Goal: Task Accomplishment & Management: Use online tool/utility

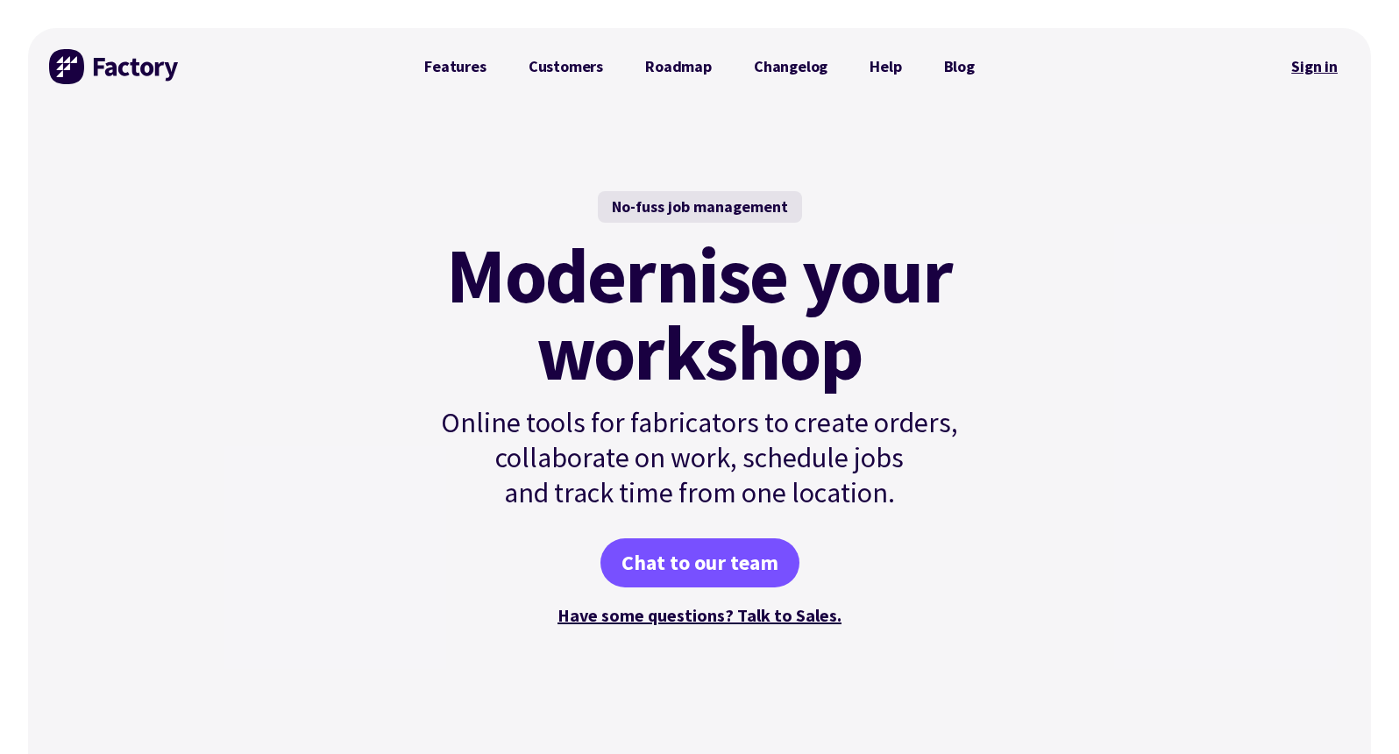
click at [1316, 66] on link "Sign in" at bounding box center [1314, 66] width 71 height 40
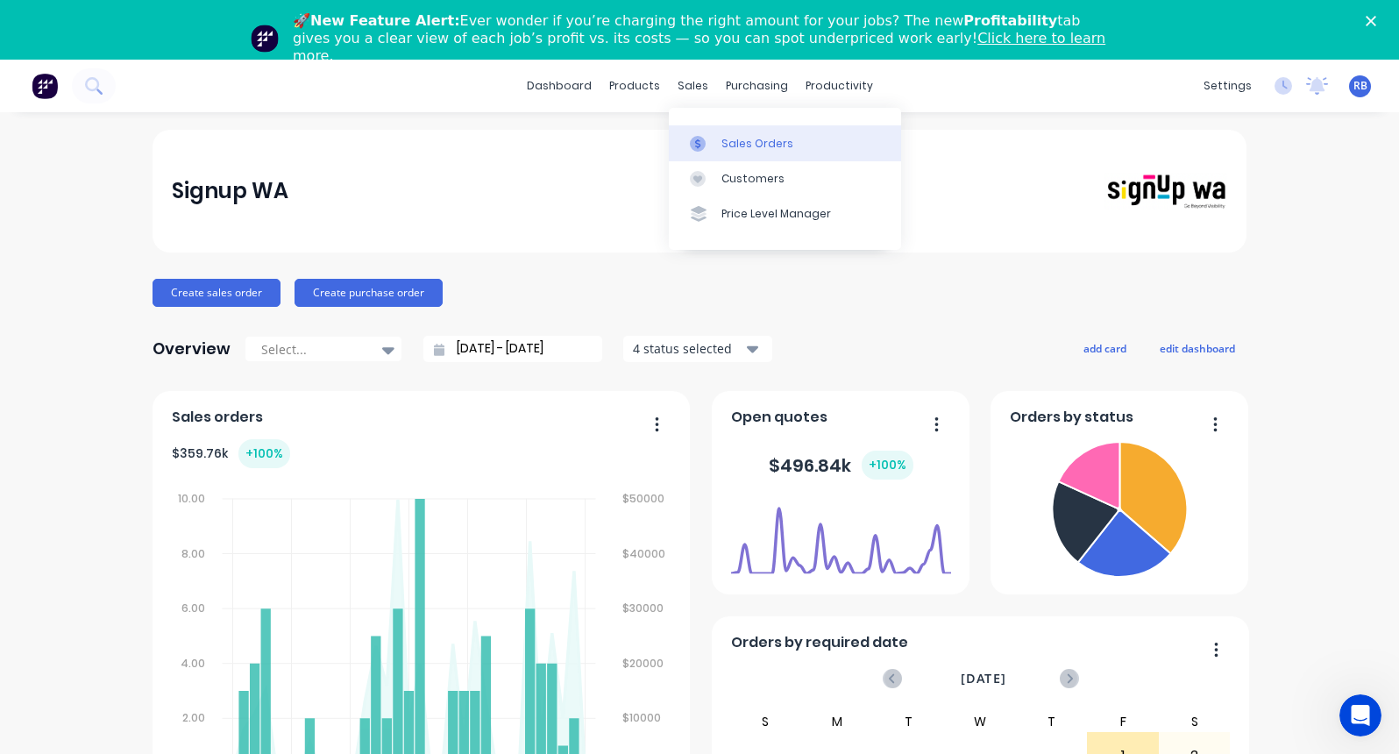
click at [743, 148] on div "Sales Orders" at bounding box center [757, 144] width 72 height 16
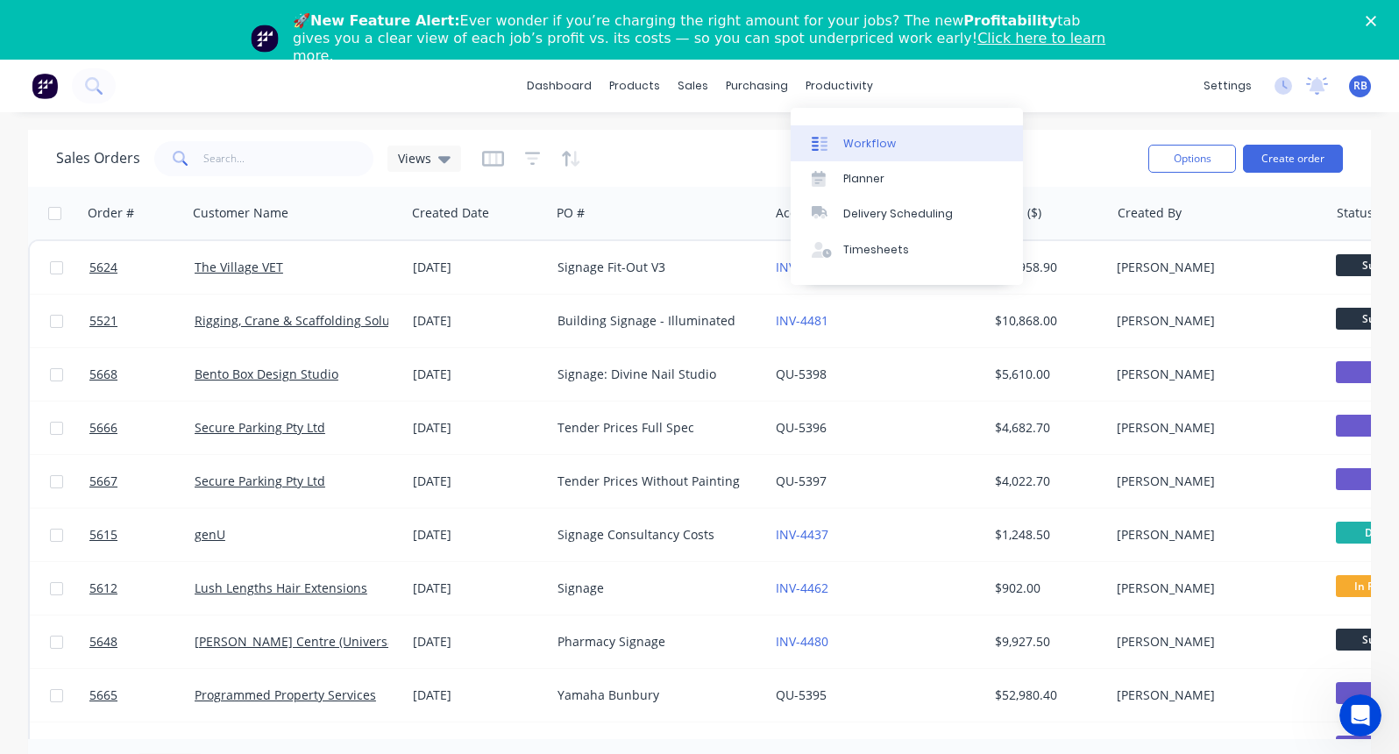
click at [880, 150] on div "Workflow" at bounding box center [869, 144] width 53 height 16
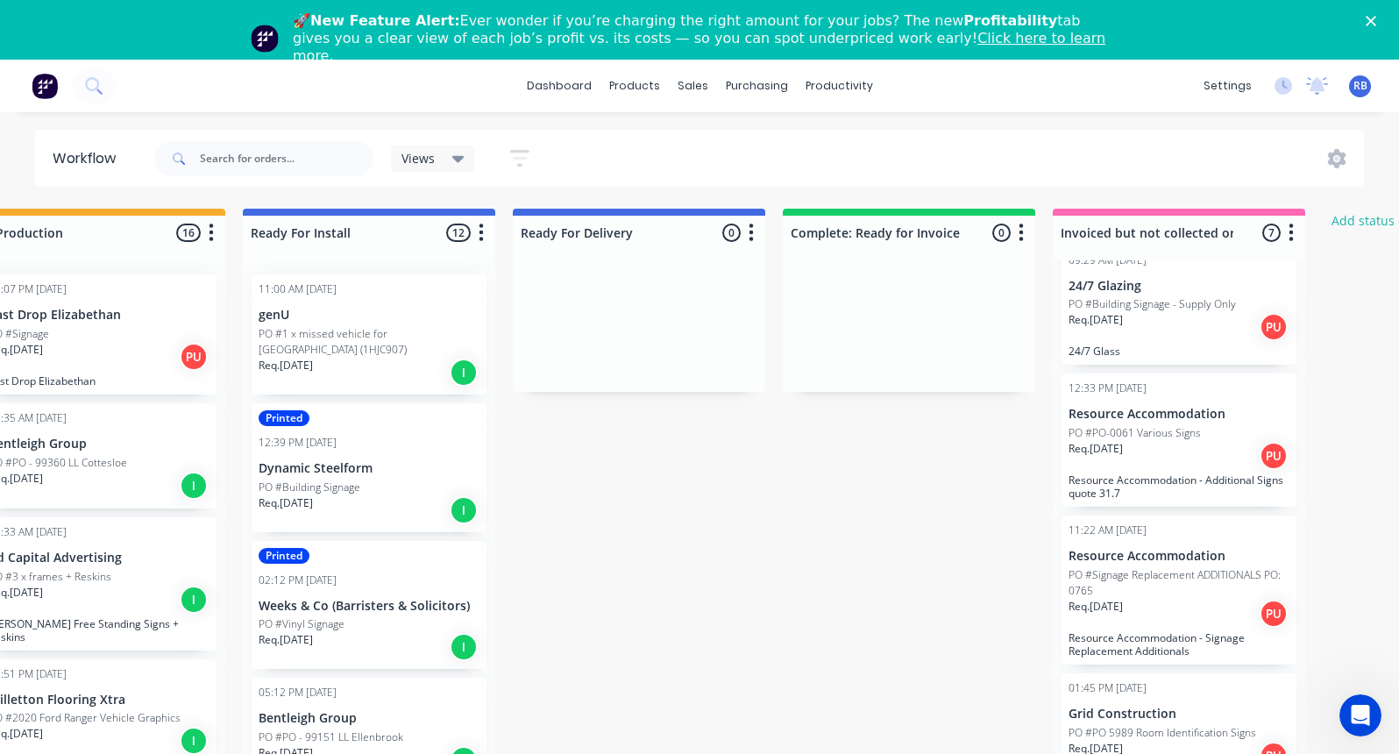
scroll to position [449, 0]
click at [1153, 427] on p "PO #PO-0061 Various Signs" at bounding box center [1135, 434] width 132 height 16
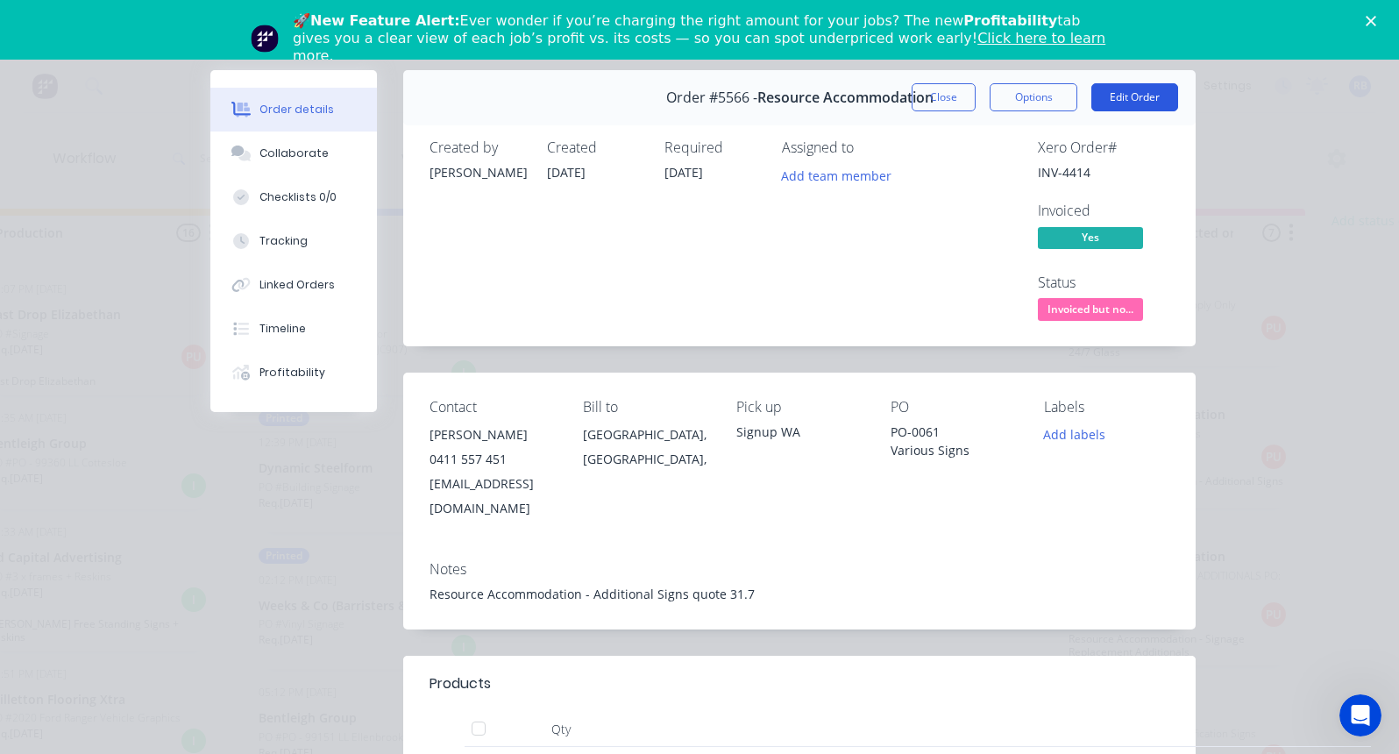
click at [1120, 99] on button "Edit Order" at bounding box center [1134, 97] width 87 height 28
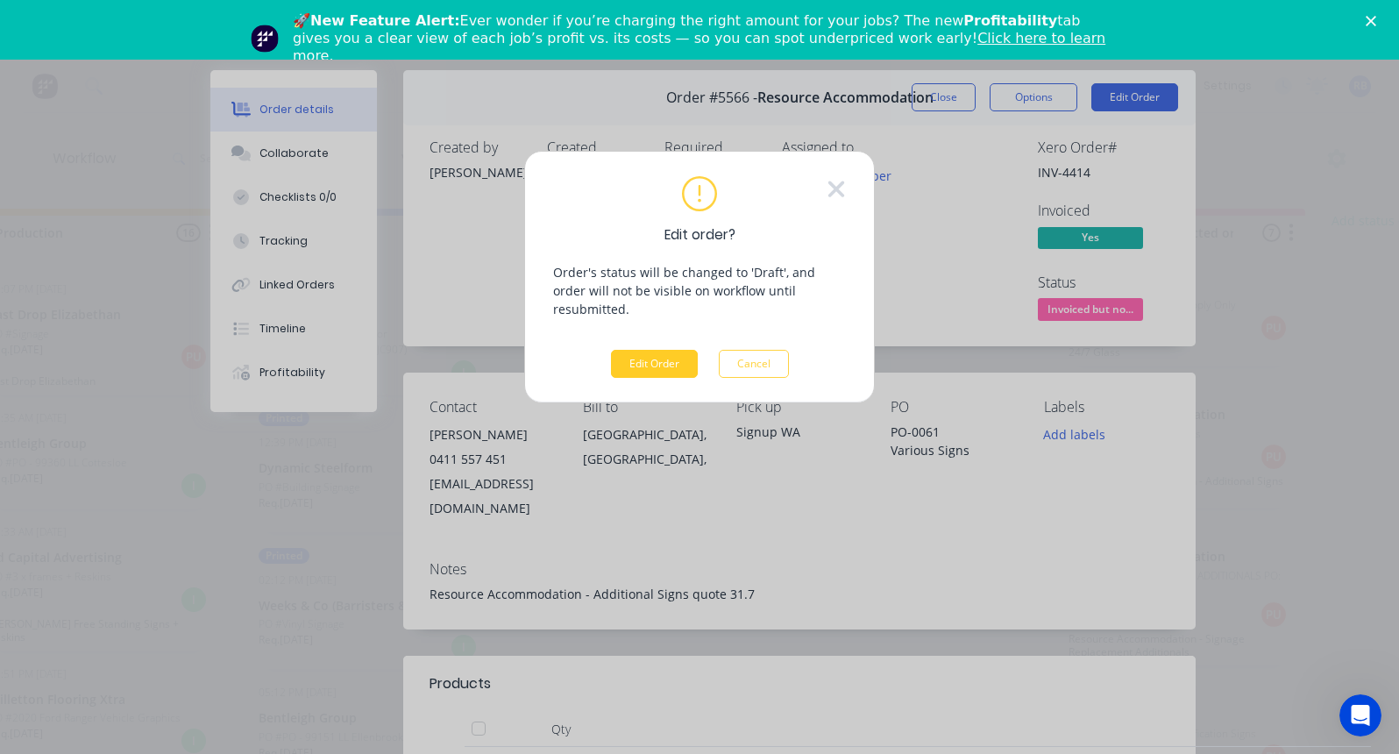
click at [648, 350] on button "Edit Order" at bounding box center [654, 364] width 87 height 28
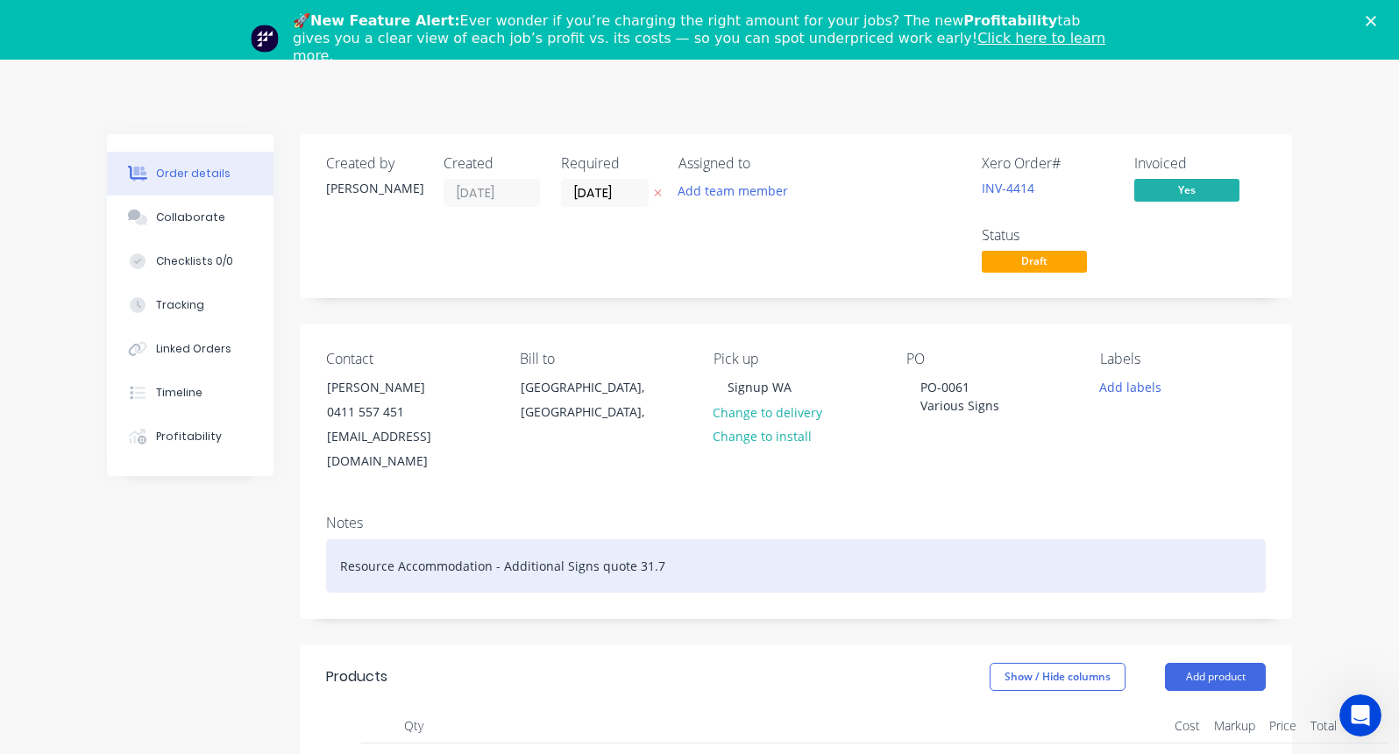
click at [665, 540] on div "Resource Accommodation - Additional Signs quote 31.7" at bounding box center [796, 565] width 940 height 53
drag, startPoint x: 755, startPoint y: 542, endPoint x: 664, endPoint y: 537, distance: 91.3
click at [664, 539] on div "Resource Accommodation - Additional Signs quote 31.7. For Newman." at bounding box center [796, 565] width 940 height 53
copy div "For Newman."
click at [582, 539] on div "Resource Accommodation - Additional Signs quote 31.7. For Newman." at bounding box center [796, 565] width 940 height 53
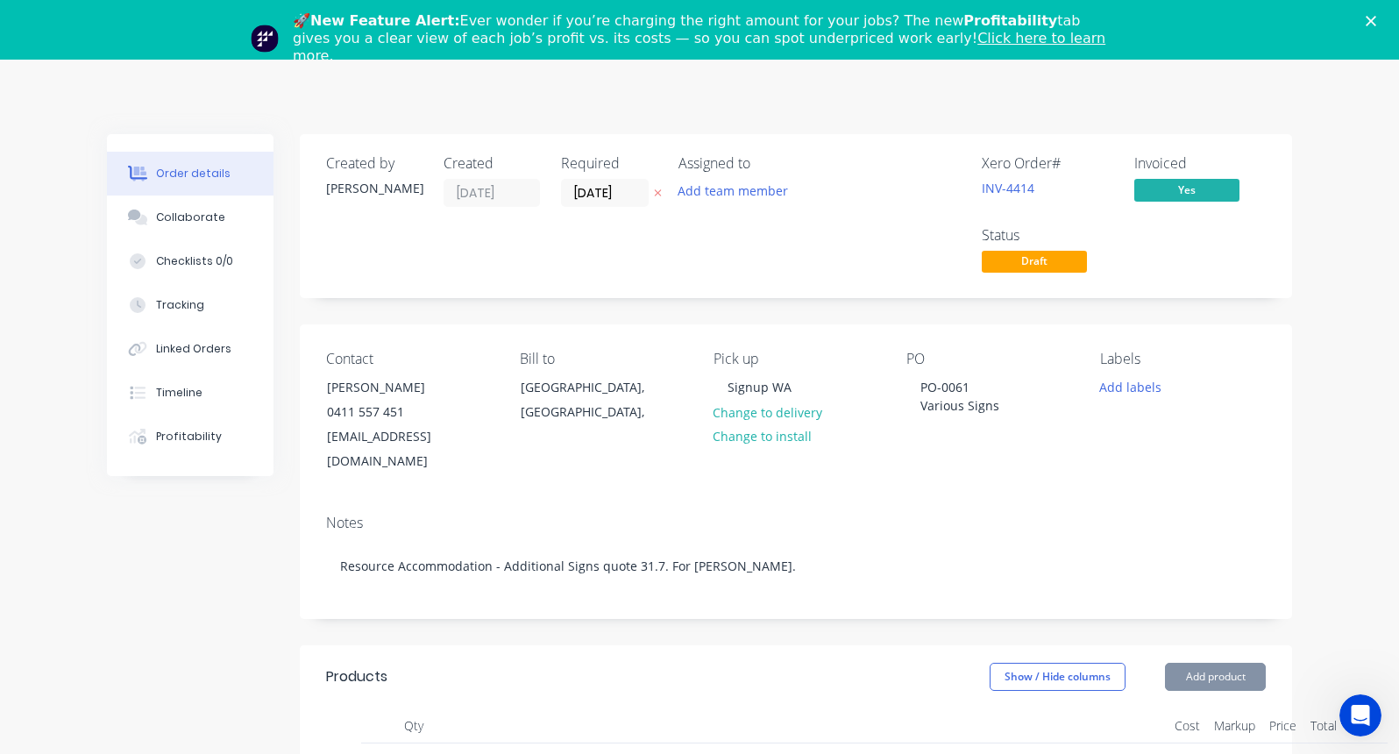
click at [1367, 24] on polygon "Close" at bounding box center [1371, 21] width 11 height 11
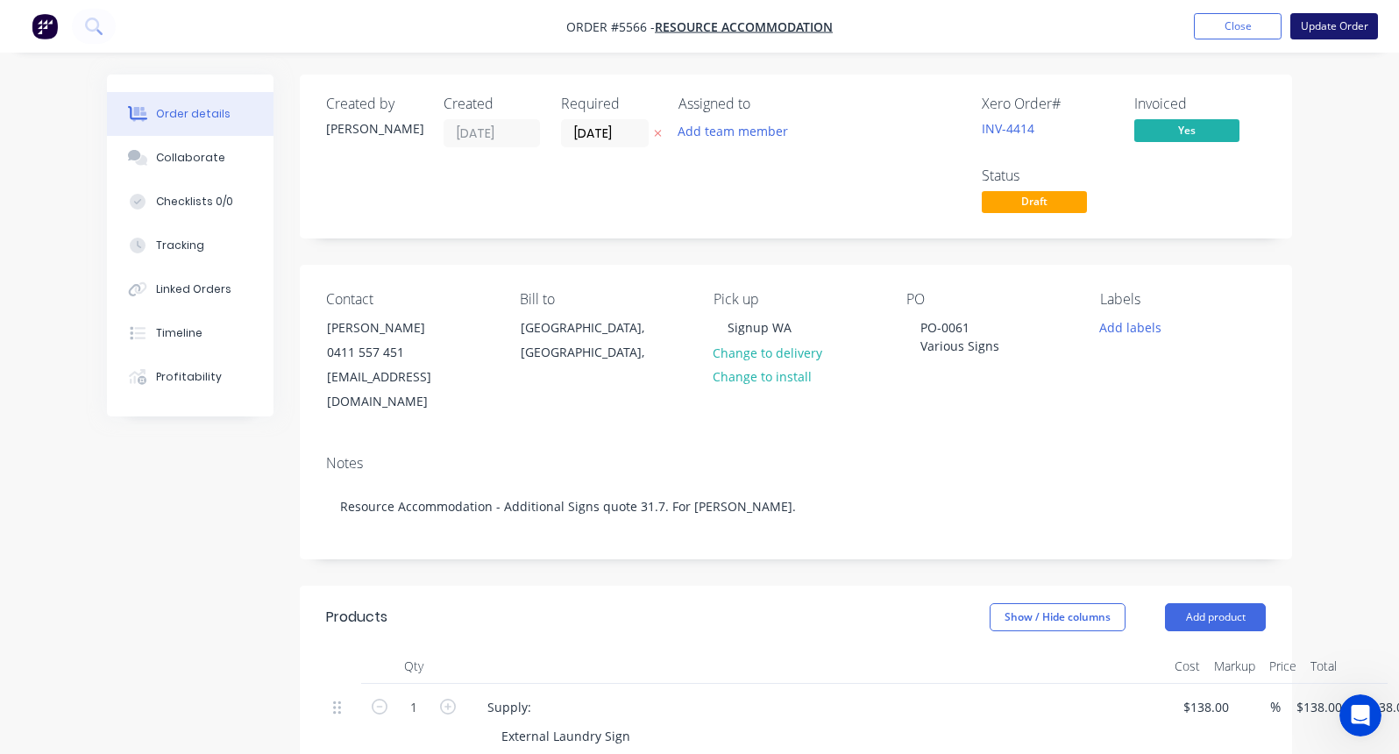
click at [1360, 31] on button "Update Order" at bounding box center [1334, 26] width 88 height 26
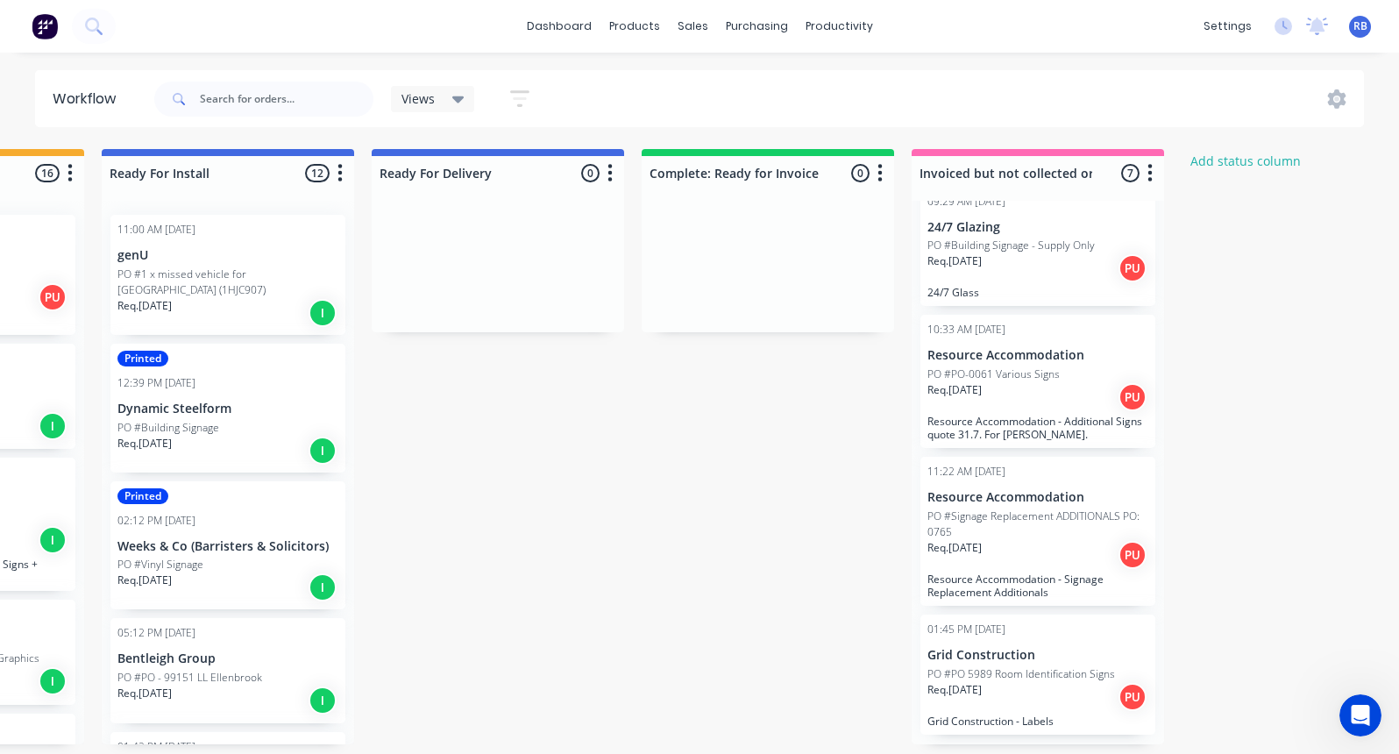
scroll to position [0, 480]
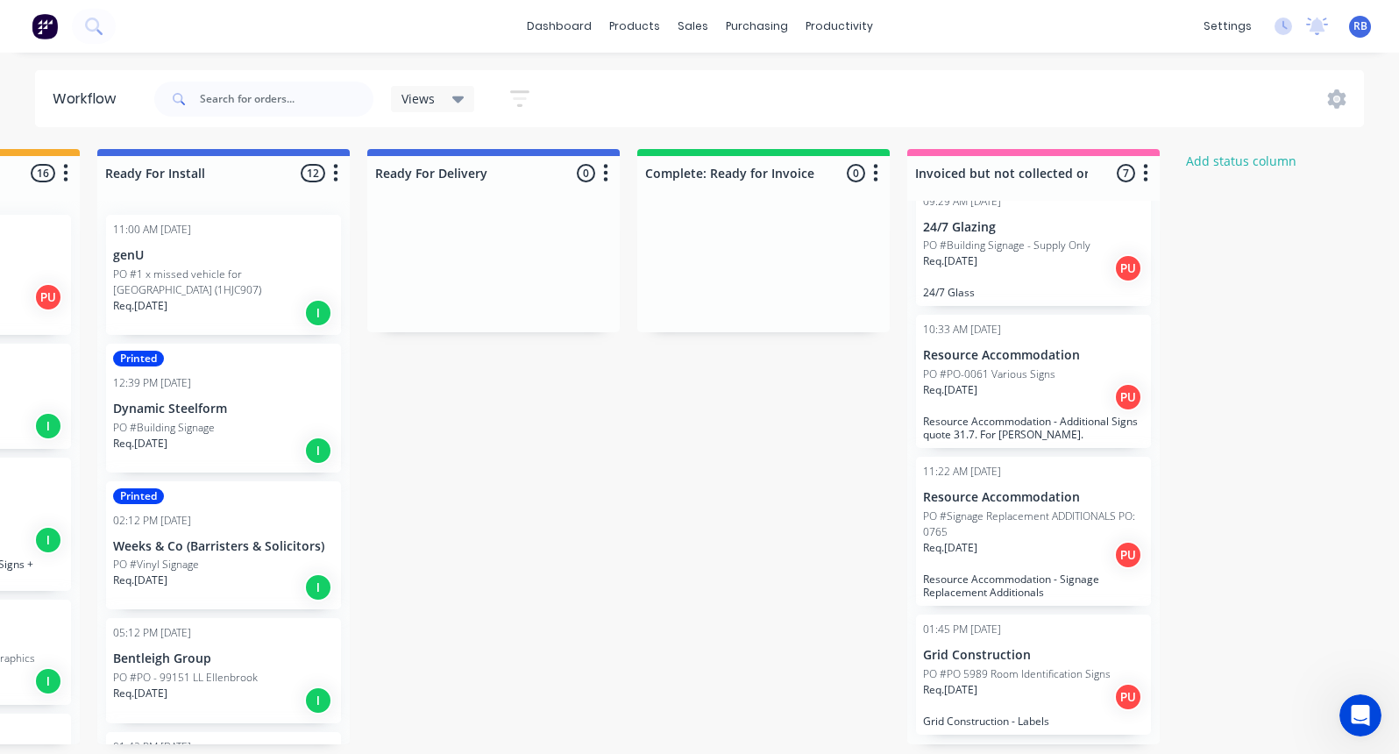
click at [1023, 544] on div "Req. 22/08/25 PU" at bounding box center [1033, 555] width 221 height 30
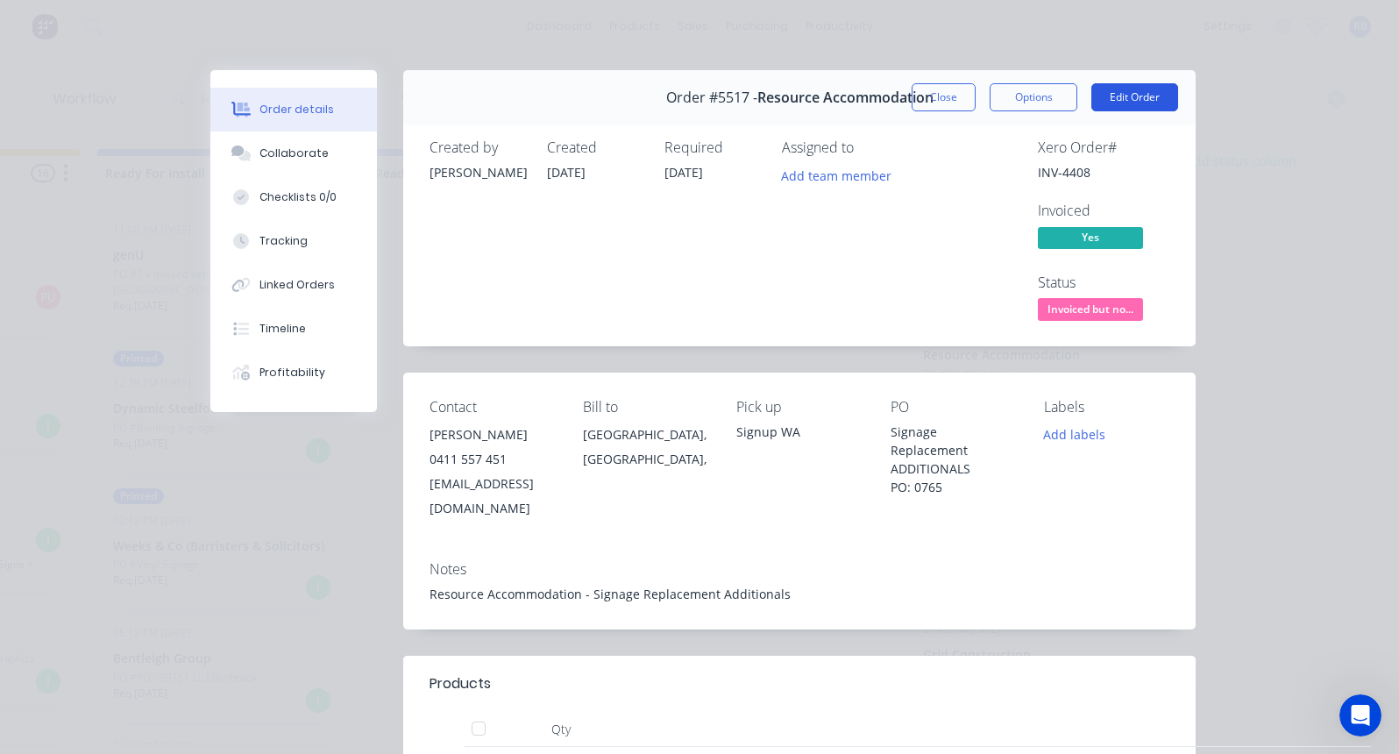
click at [1137, 103] on button "Edit Order" at bounding box center [1134, 97] width 87 height 28
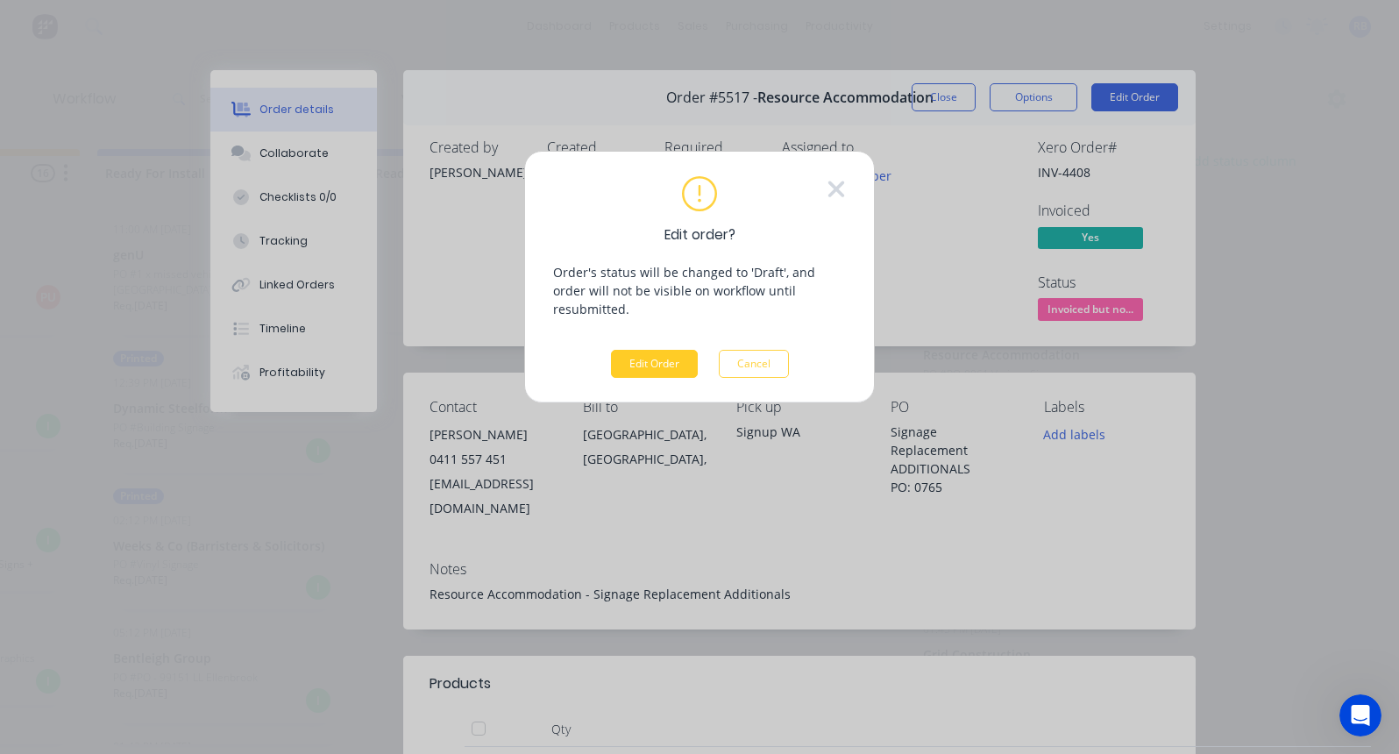
click at [660, 351] on button "Edit Order" at bounding box center [654, 364] width 87 height 28
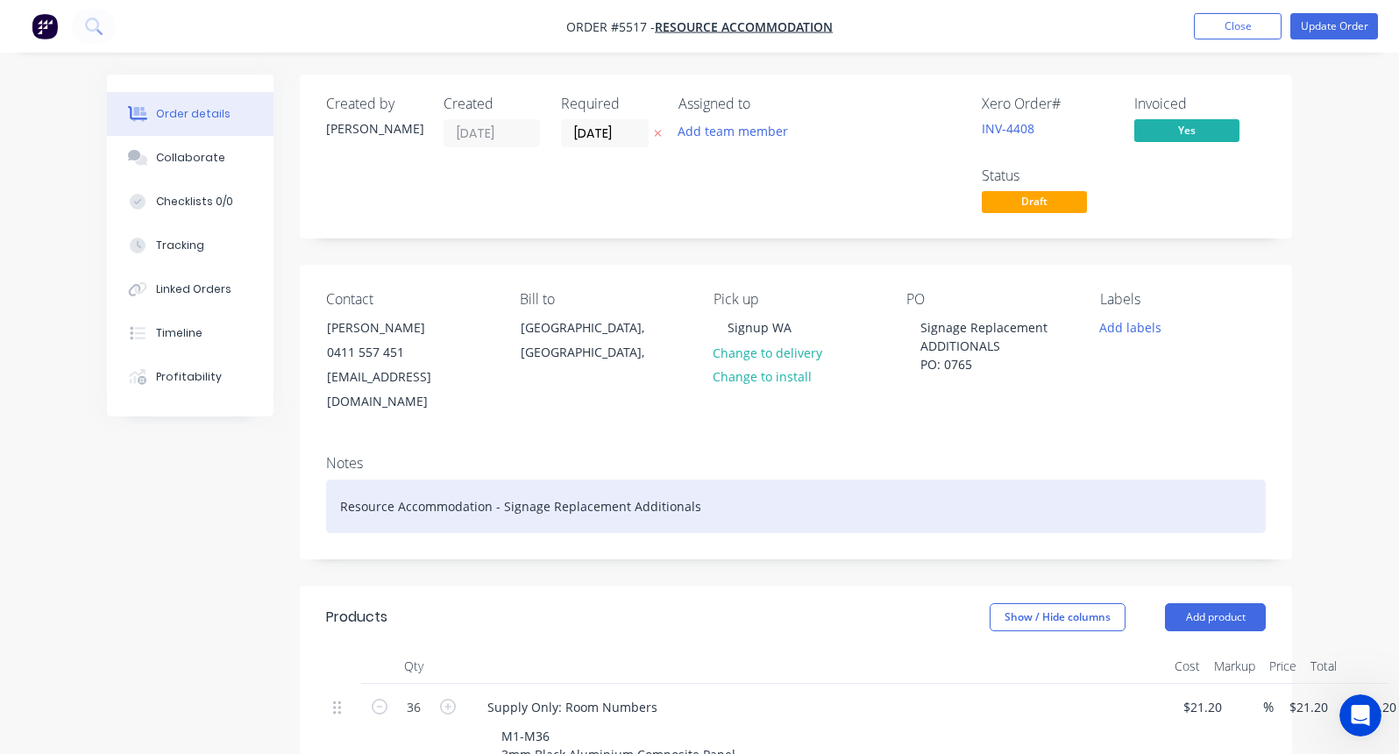
click at [711, 484] on div "Resource Accommodation - Signage Replacement Additionals" at bounding box center [796, 505] width 940 height 53
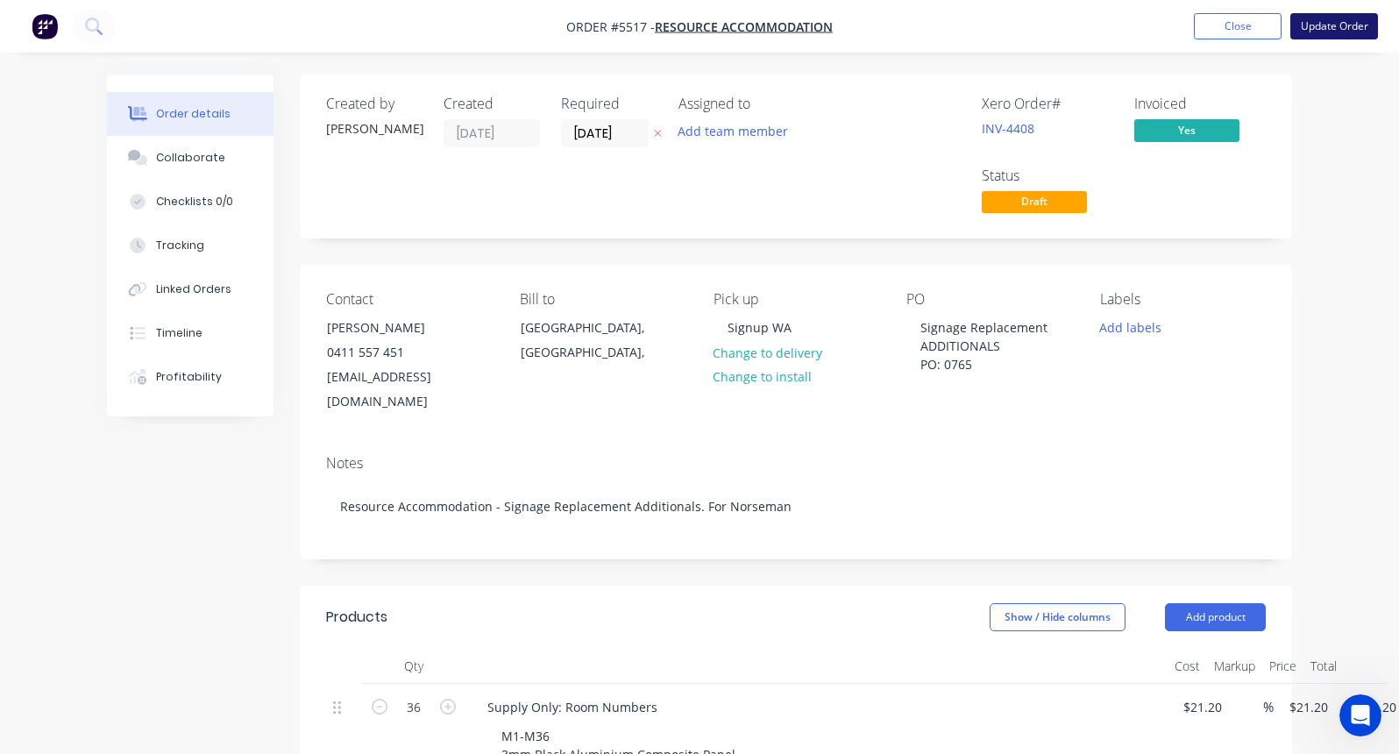
click at [1326, 26] on button "Update Order" at bounding box center [1334, 26] width 88 height 26
